Goal: Task Accomplishment & Management: Complete application form

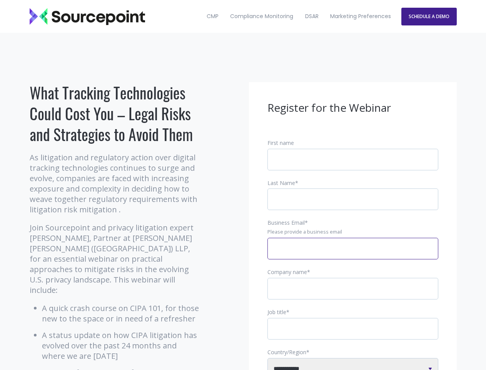
click at [353, 255] on input "Business Email *" at bounding box center [353, 249] width 171 height 22
